Goal: Task Accomplishment & Management: Manage account settings

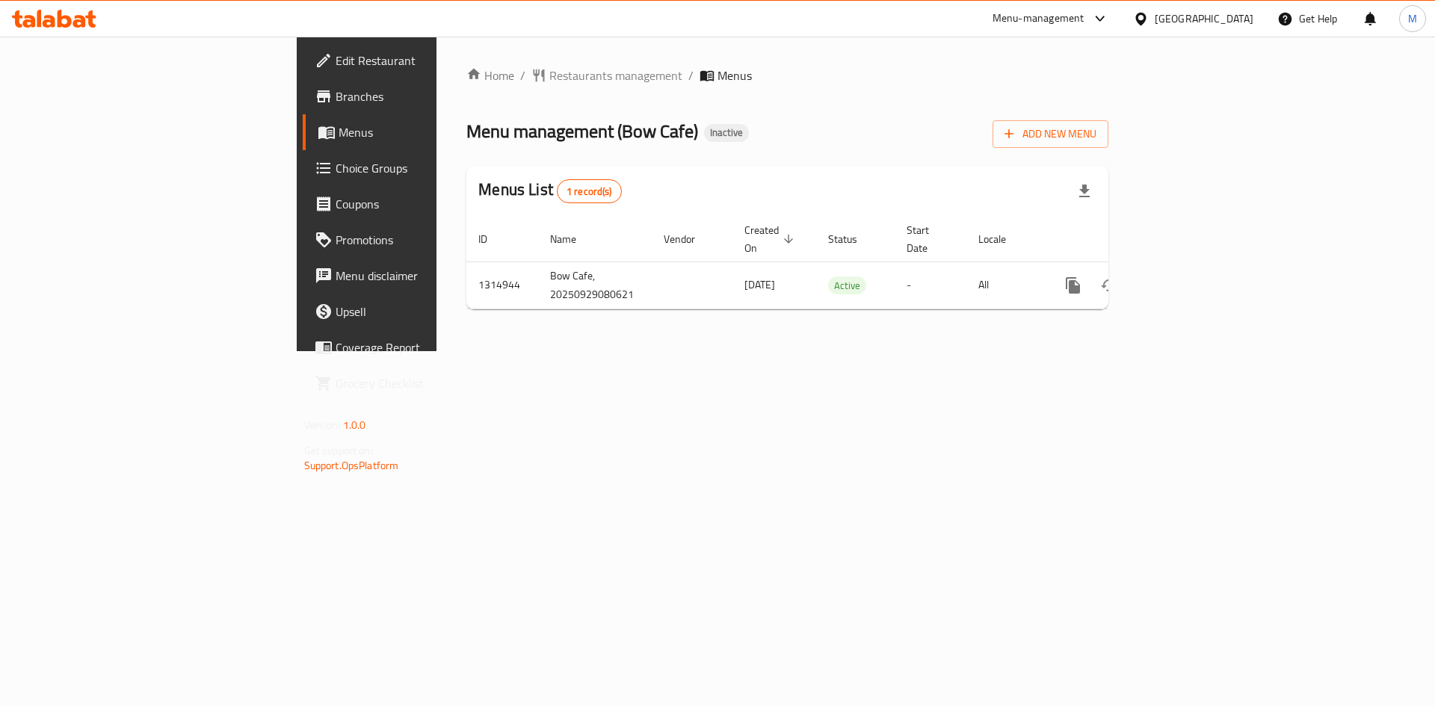
click at [336, 63] on span "Edit Restaurant" at bounding box center [430, 61] width 189 height 18
click at [1096, 137] on span "Add New Menu" at bounding box center [1050, 134] width 92 height 19
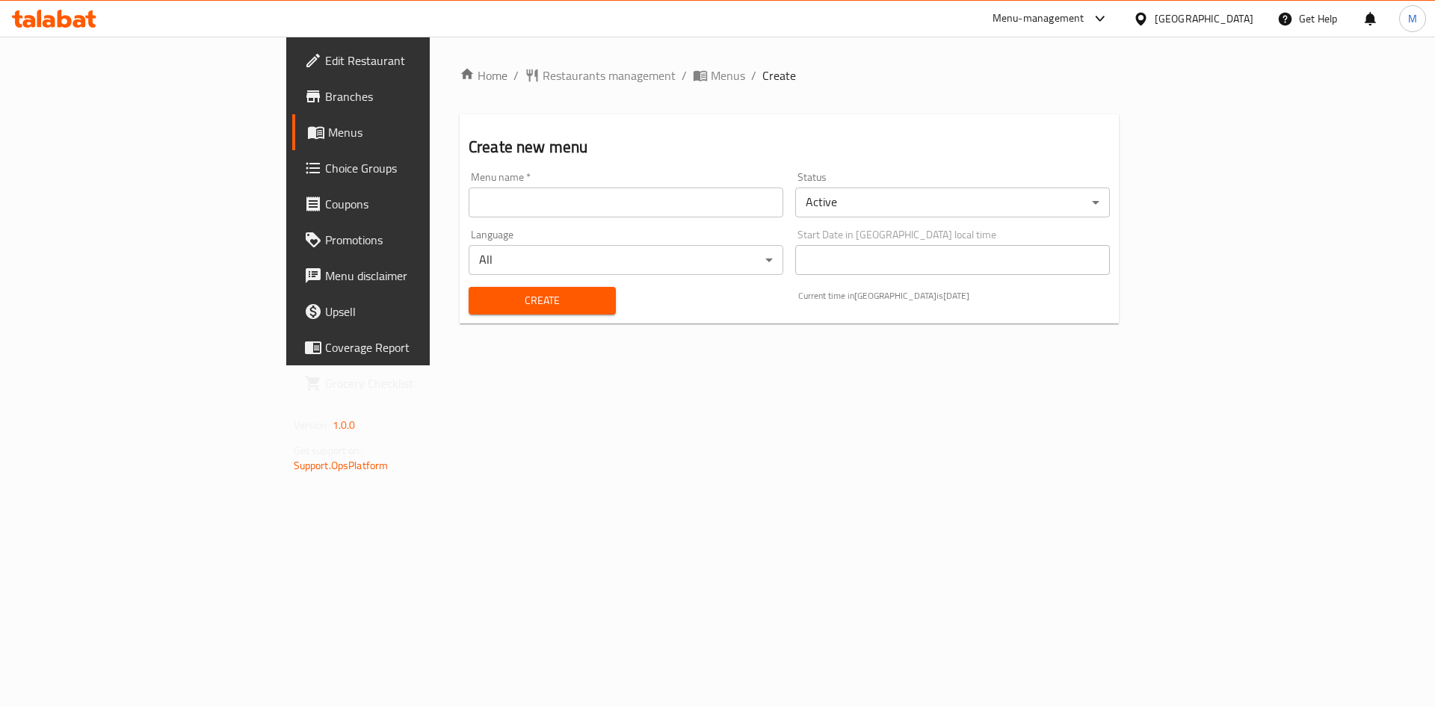
drag, startPoint x: 583, startPoint y: 212, endPoint x: 507, endPoint y: 223, distance: 76.3
click at [583, 212] on input "text" at bounding box center [626, 203] width 315 height 30
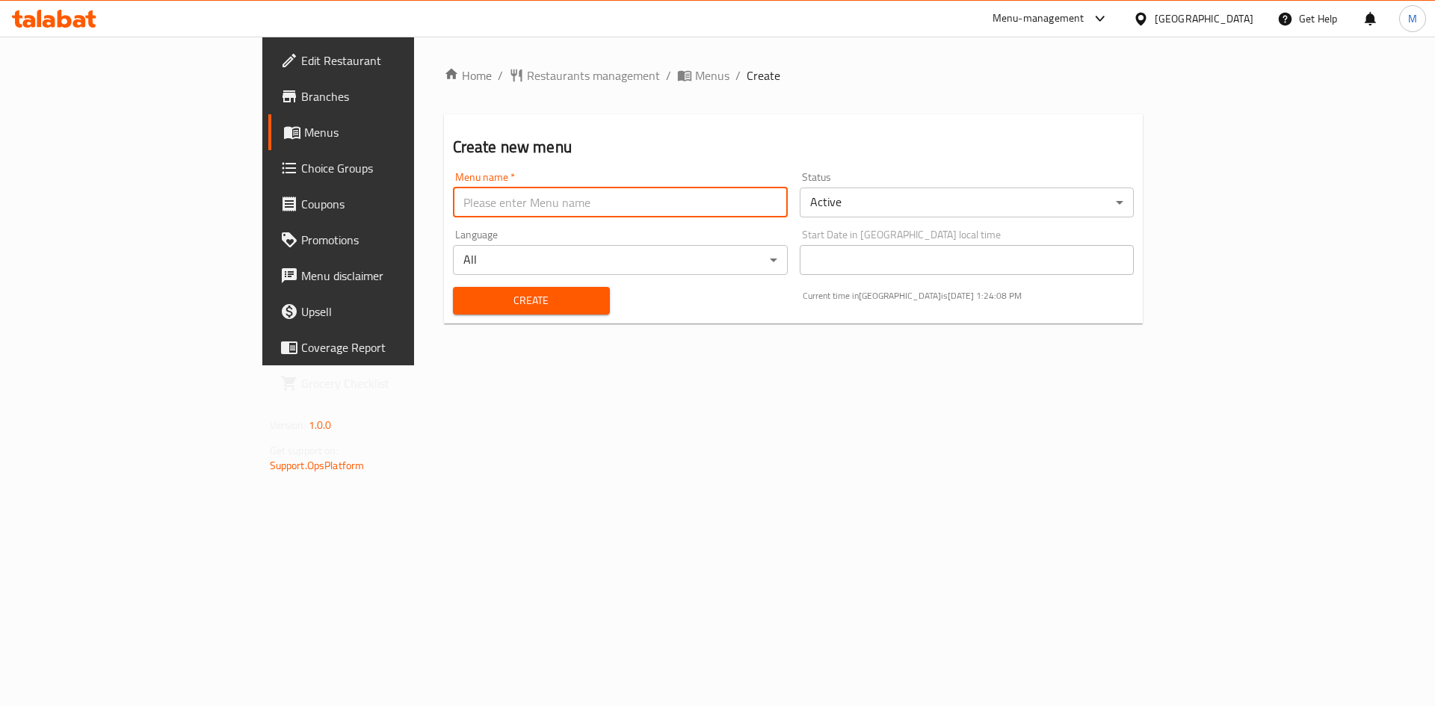
click at [460, 209] on input "text" at bounding box center [620, 203] width 335 height 30
type input "neeew"
click at [453, 287] on button "Create" at bounding box center [531, 301] width 157 height 28
click at [677, 77] on icon "breadcrumb" at bounding box center [684, 75] width 15 height 15
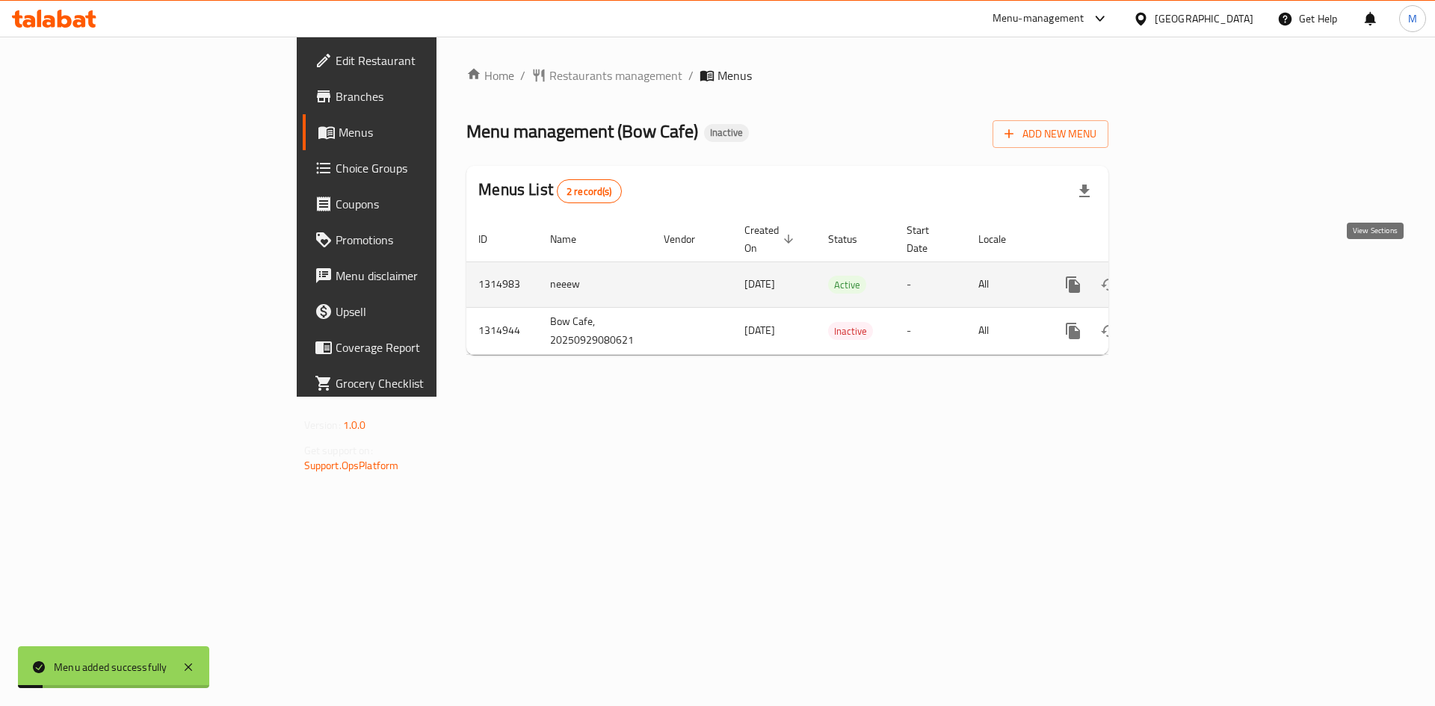
click at [1190, 276] on icon "enhanced table" at bounding box center [1181, 285] width 18 height 18
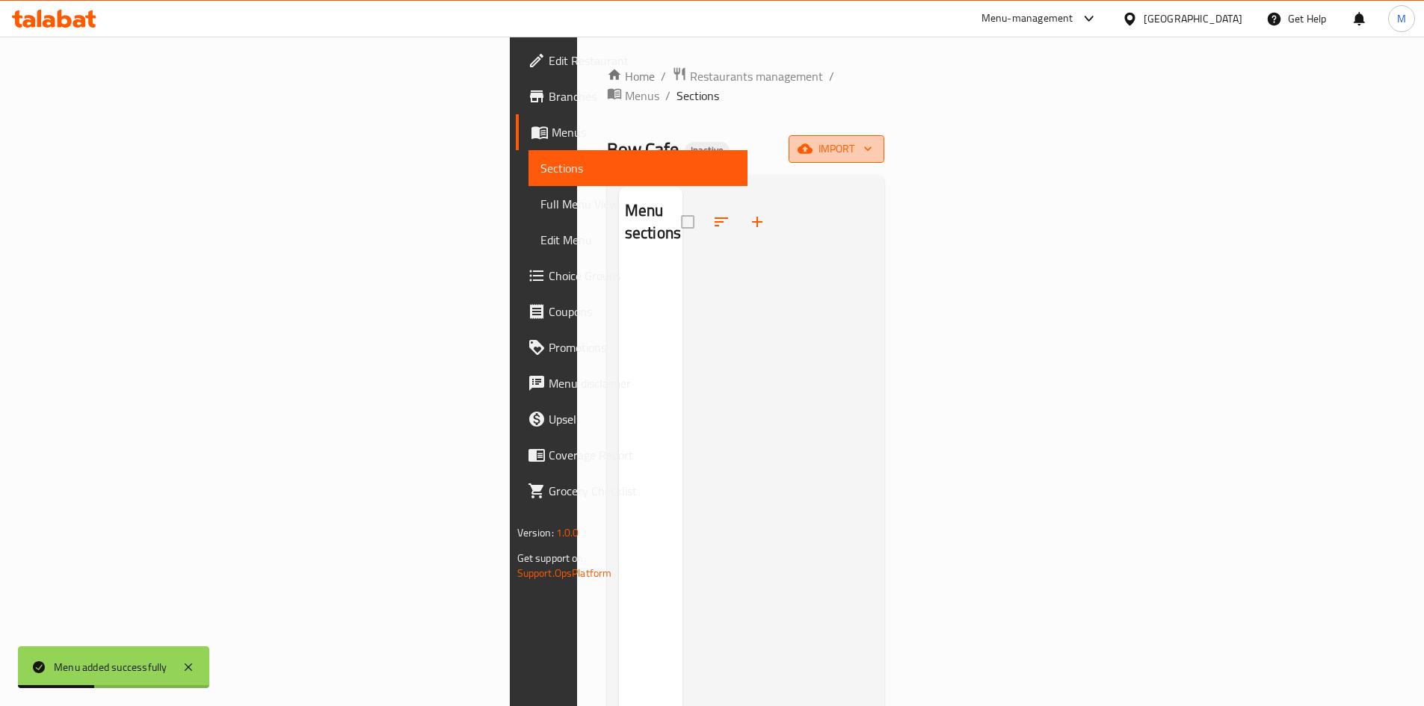
click at [872, 140] on span "import" at bounding box center [836, 149] width 72 height 19
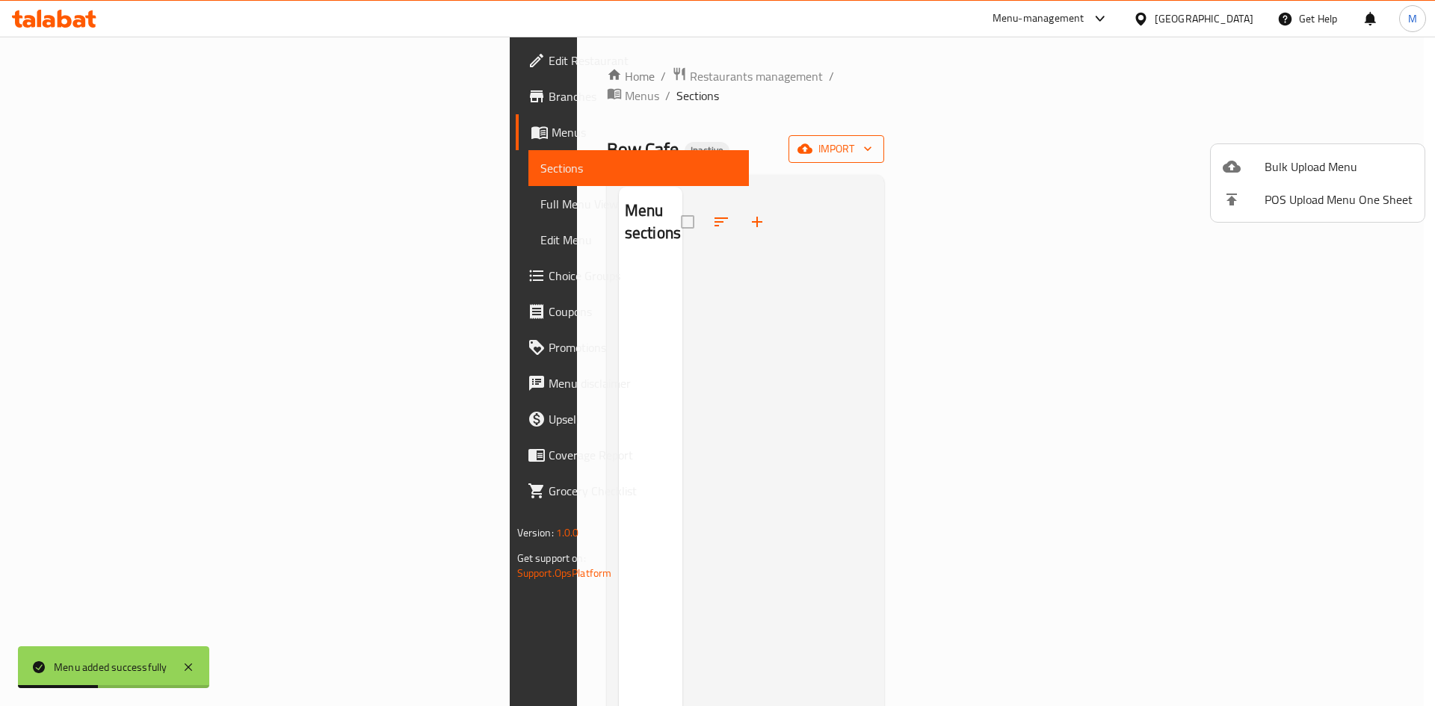
click at [1201, 168] on div at bounding box center [717, 353] width 1435 height 706
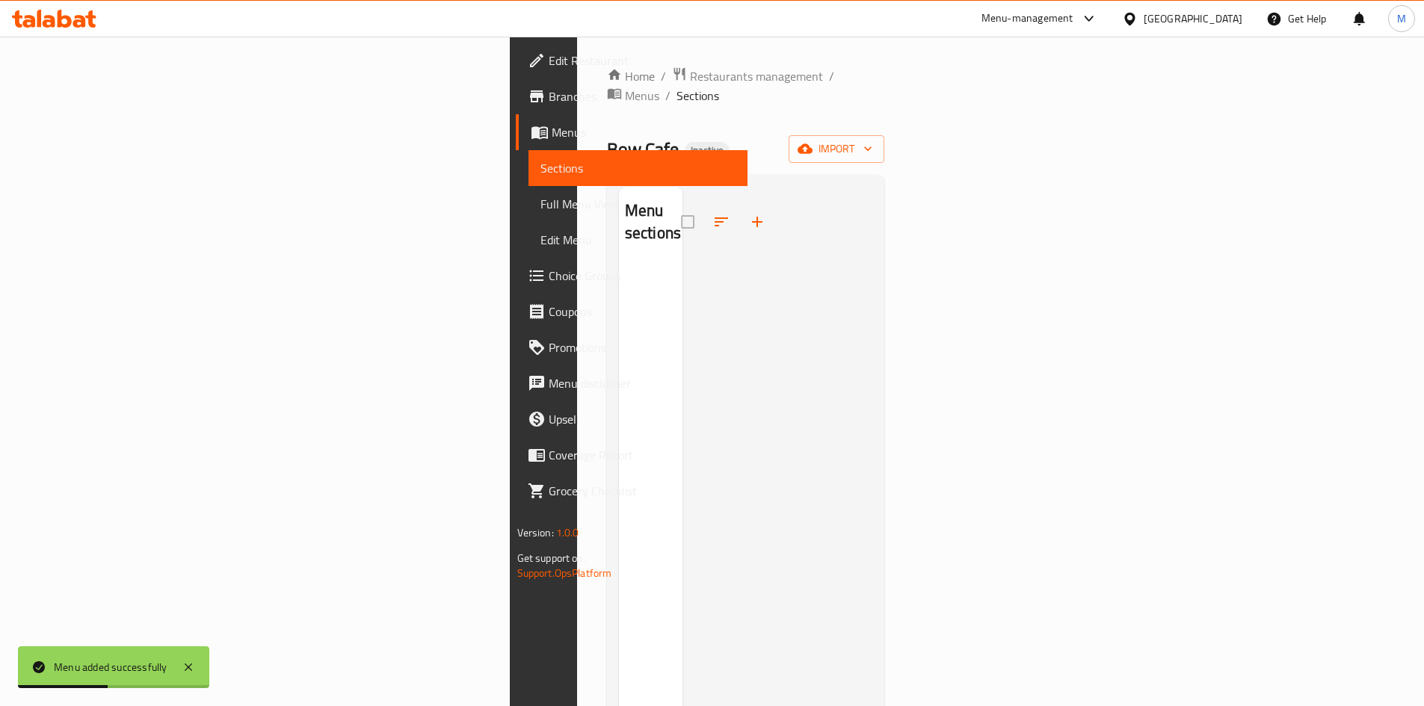
click at [873, 187] on div at bounding box center [777, 540] width 191 height 706
click at [884, 139] on button "import" at bounding box center [836, 149] width 96 height 28
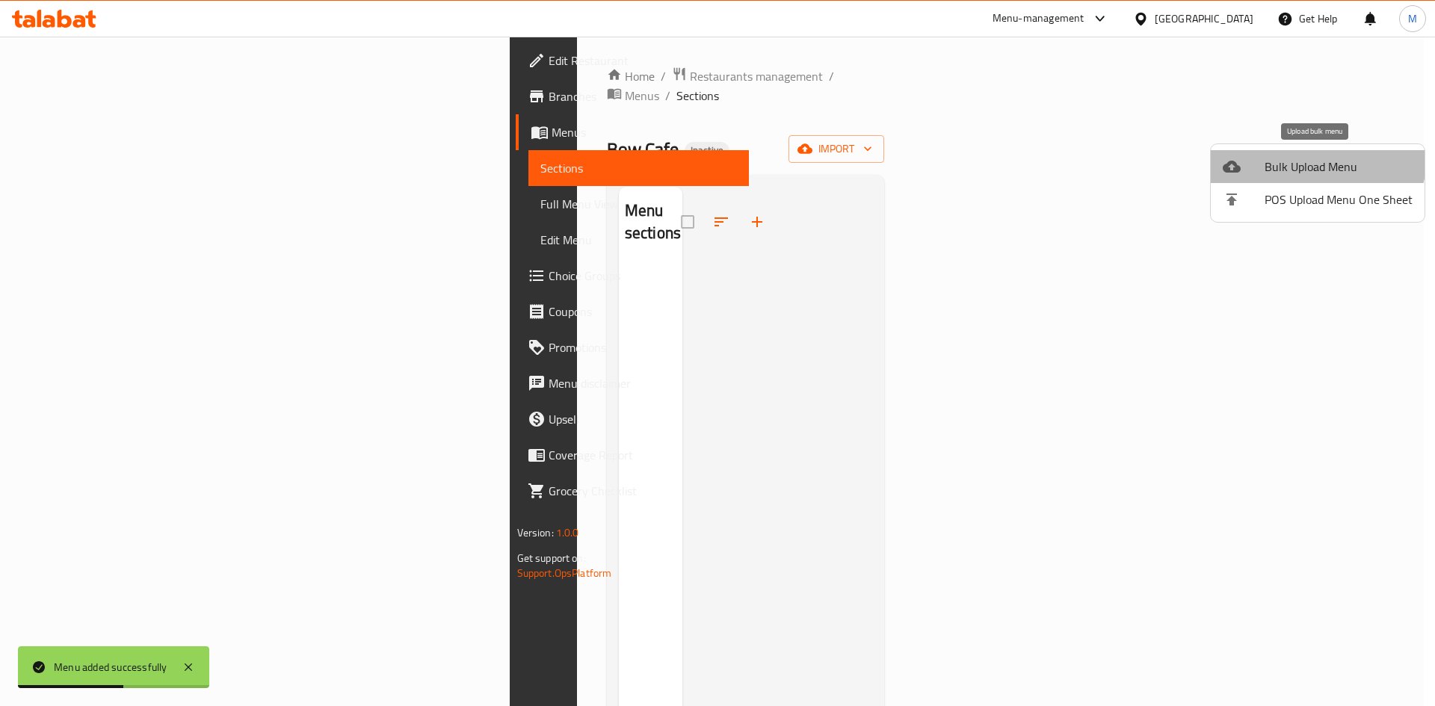
click at [1308, 158] on span "Bulk Upload Menu" at bounding box center [1338, 167] width 148 height 18
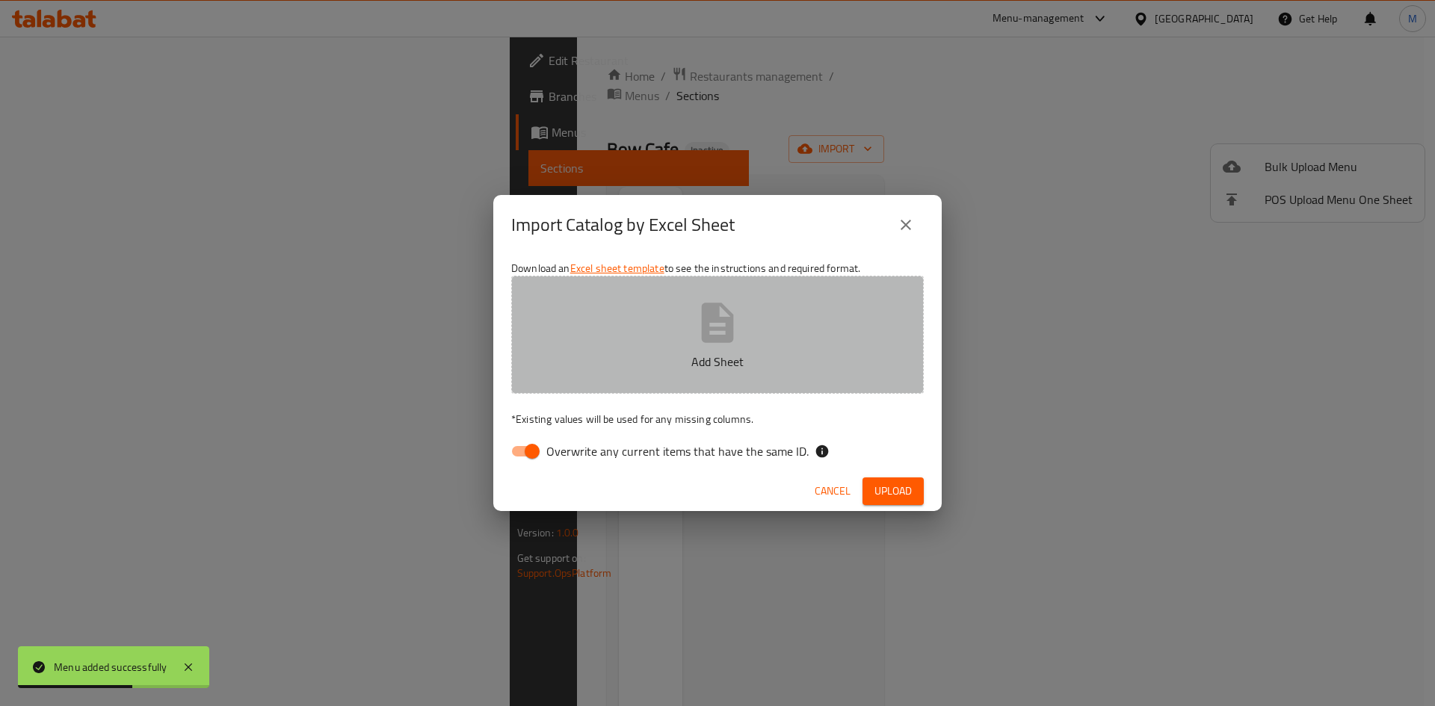
click at [711, 321] on icon "button" at bounding box center [718, 323] width 32 height 40
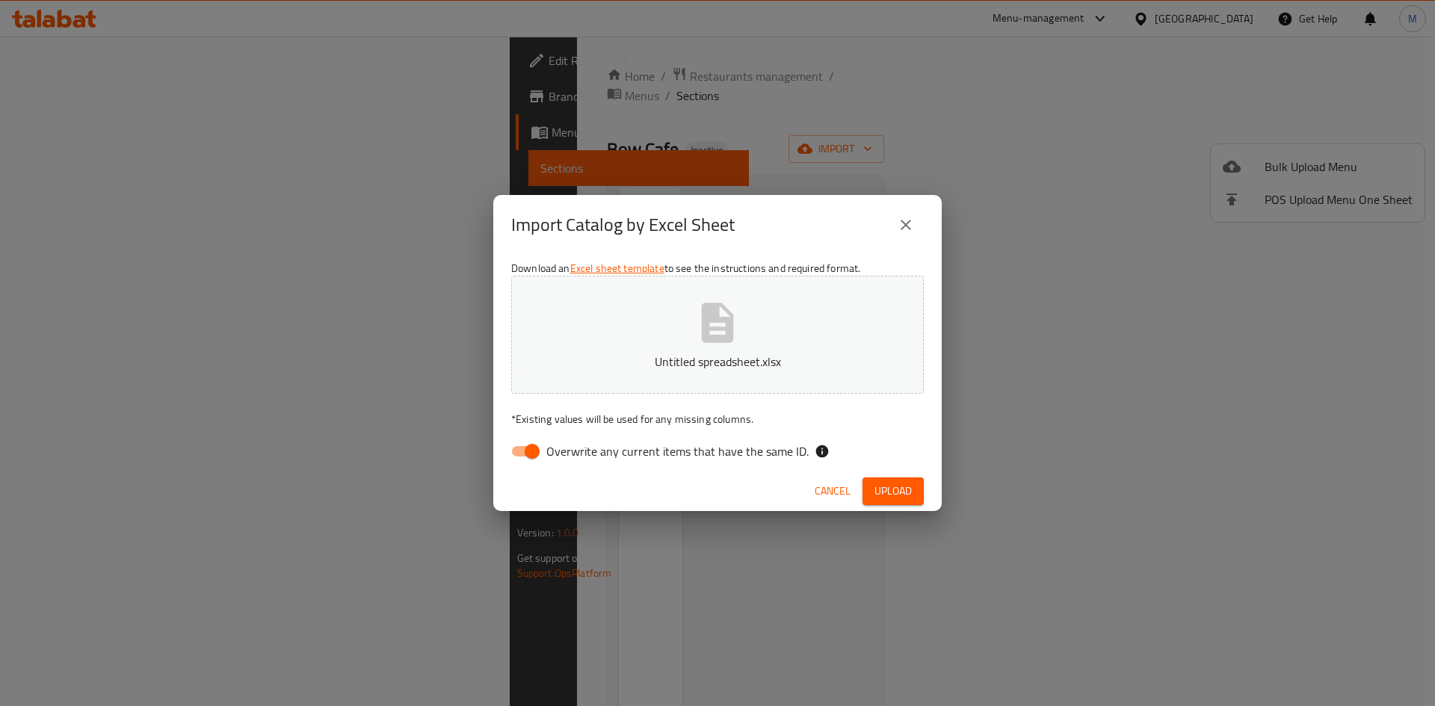
click at [659, 442] on span "Overwrite any current items that have the same ID." at bounding box center [677, 451] width 262 height 18
click at [575, 441] on input "Overwrite any current items that have the same ID." at bounding box center [531, 451] width 85 height 28
checkbox input "false"
click at [883, 483] on div "Import Catalog by Excel Sheet Download an Excel sheet template to see the instr…" at bounding box center [717, 353] width 448 height 316
click at [892, 503] on button "Upload" at bounding box center [892, 492] width 61 height 28
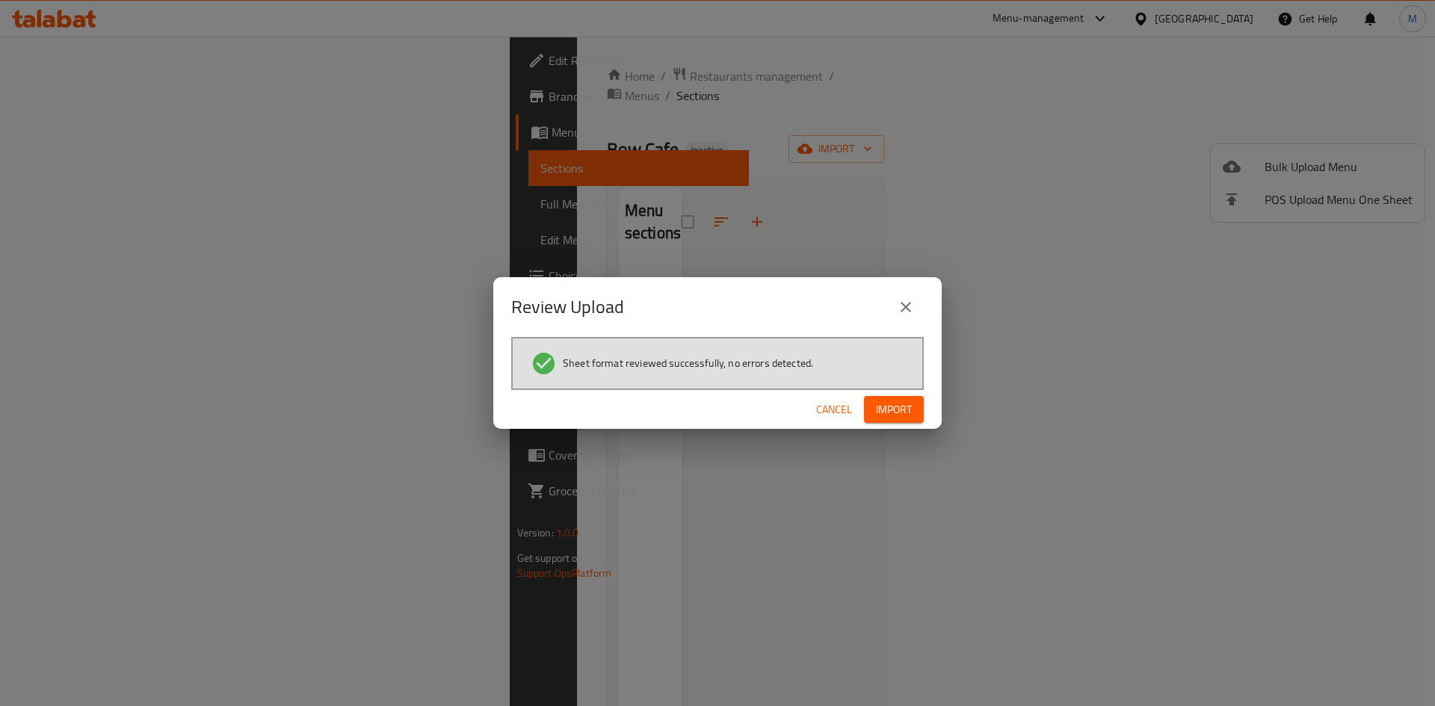
click at [915, 402] on button "Import" at bounding box center [894, 410] width 60 height 28
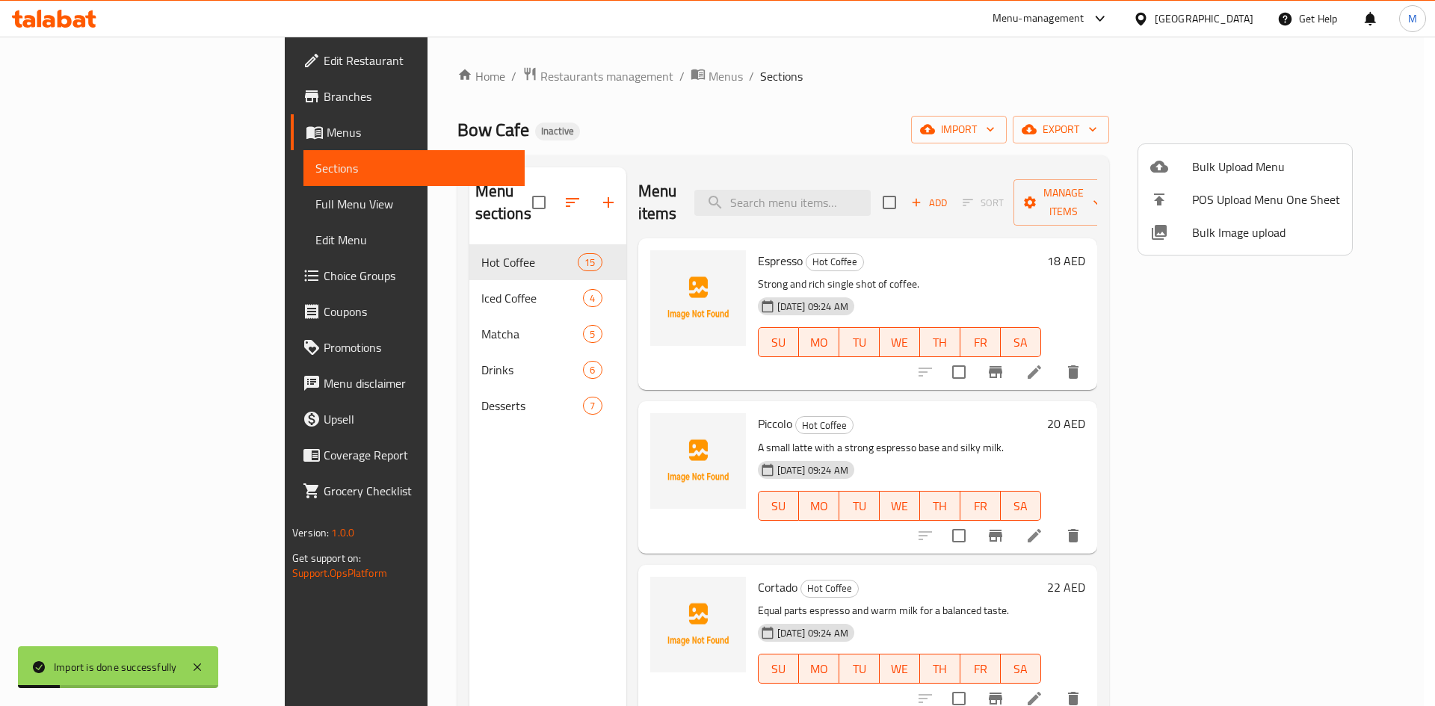
click at [108, 195] on div at bounding box center [717, 353] width 1435 height 706
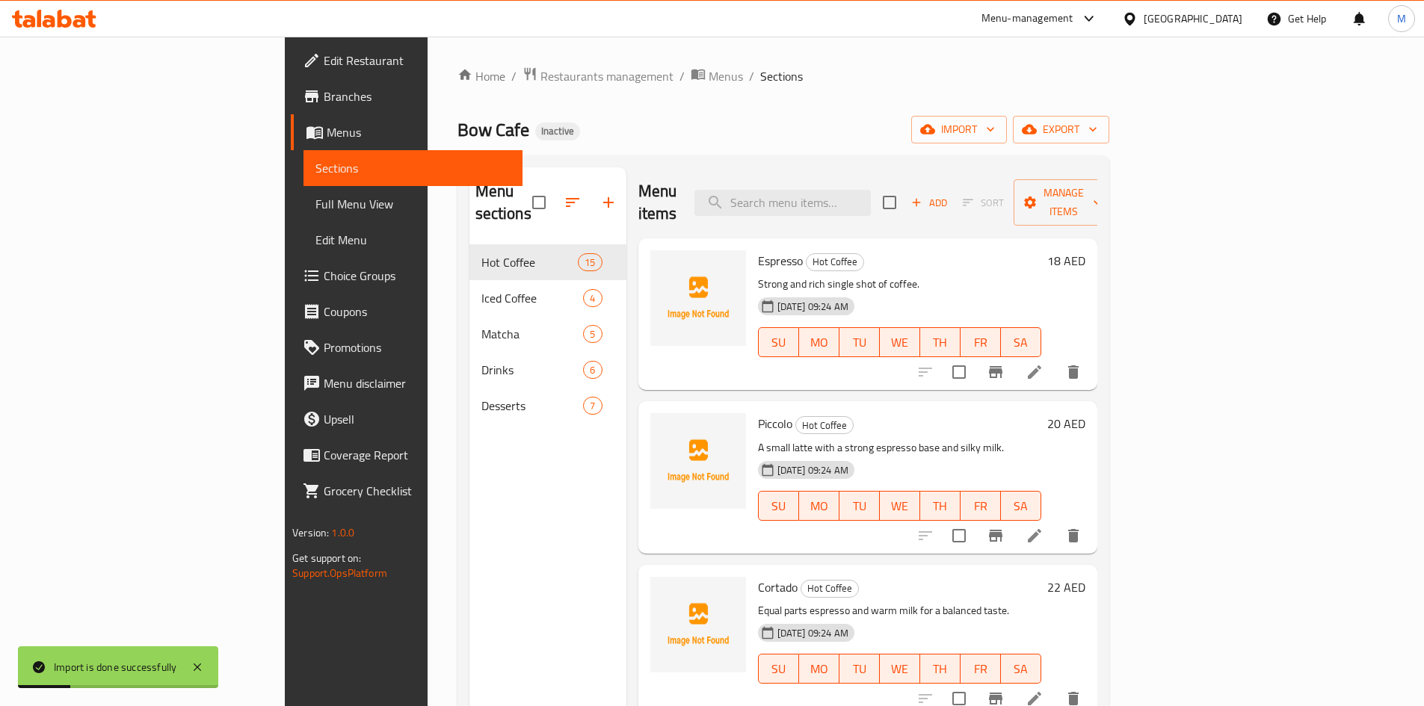
click at [315, 203] on span "Full Menu View" at bounding box center [412, 204] width 195 height 18
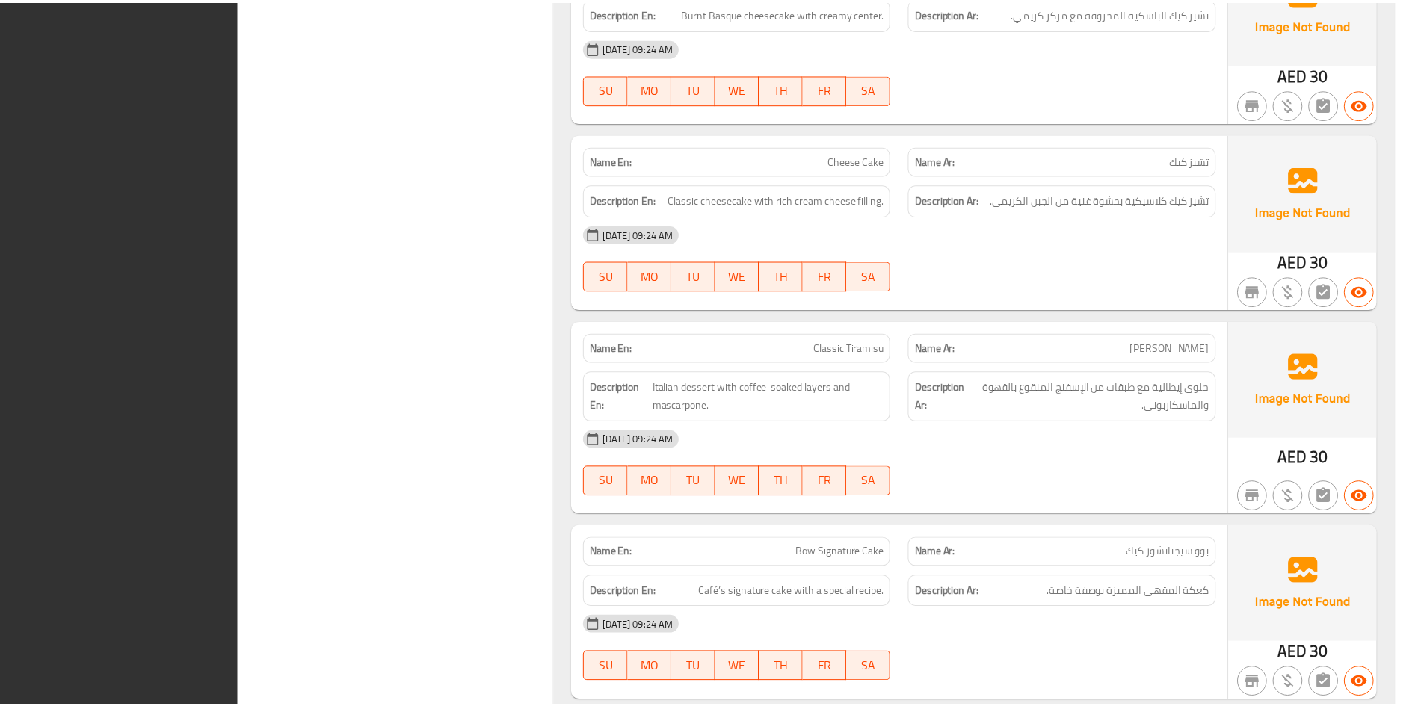
scroll to position [7118, 0]
